Goal: Information Seeking & Learning: Learn about a topic

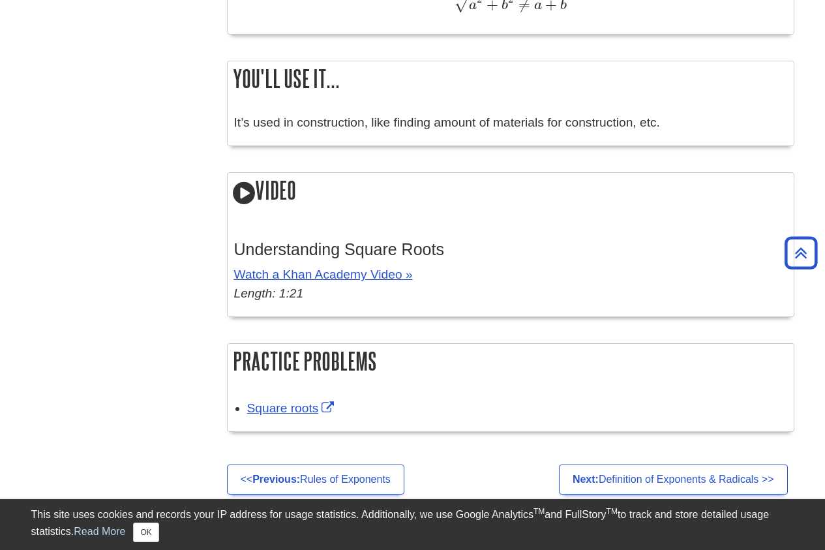
scroll to position [1387, 0]
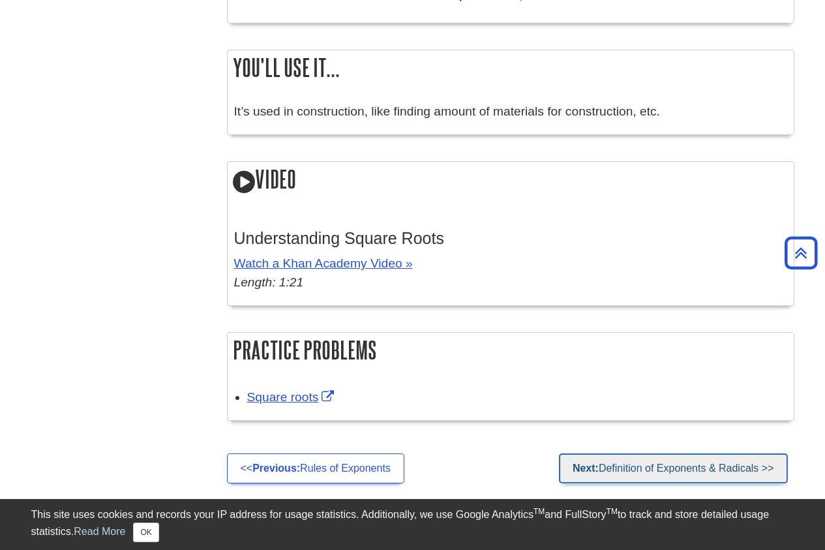
click at [744, 473] on link "Next: Definition of Exponents & Radicals >>" at bounding box center [673, 468] width 229 height 30
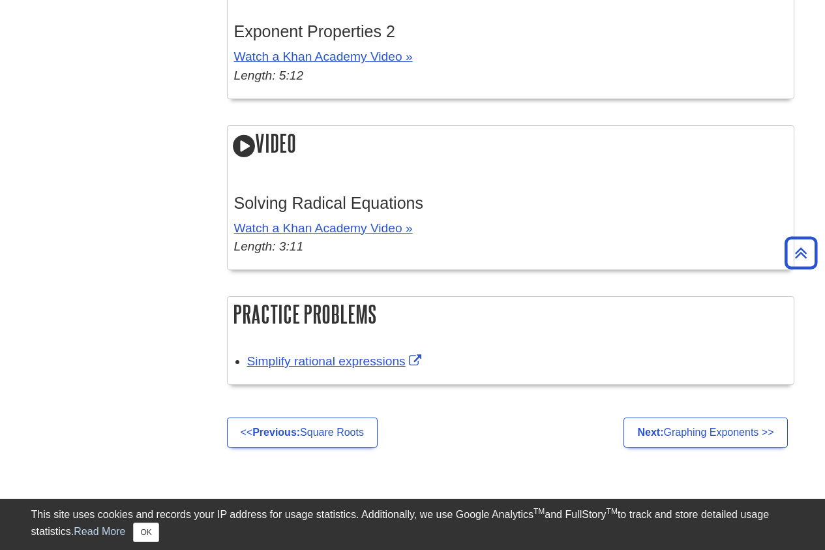
scroll to position [2960, 0]
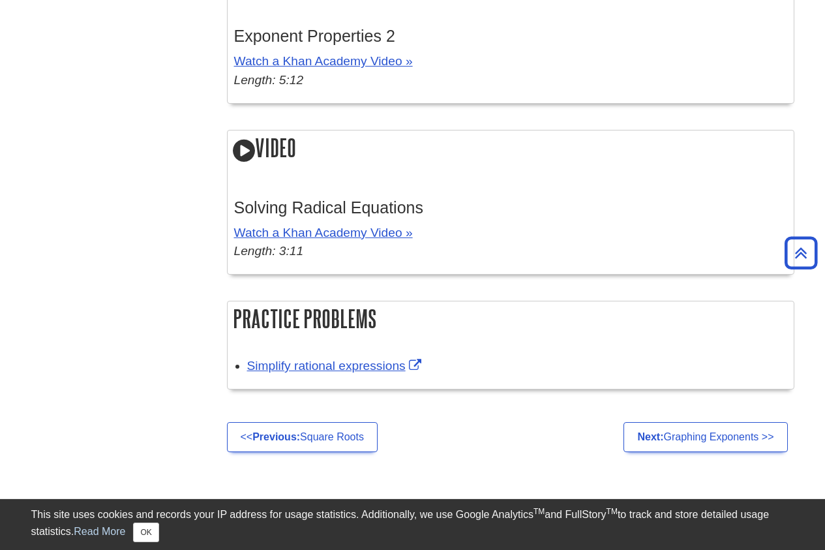
click at [353, 358] on div "Simplify rational expressions" at bounding box center [517, 366] width 540 height 19
click at [361, 367] on link "Simplify rational expressions" at bounding box center [335, 366] width 177 height 14
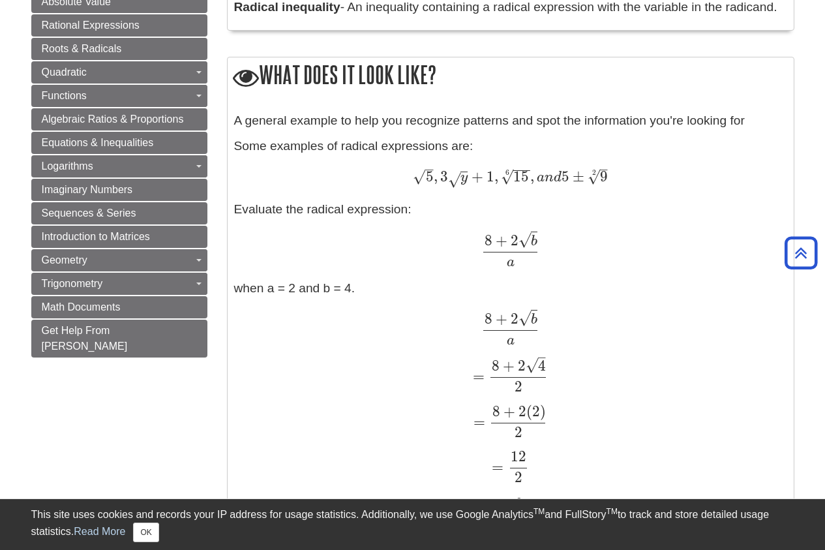
scroll to position [1130, 0]
